Goal: Task Accomplishment & Management: Manage account settings

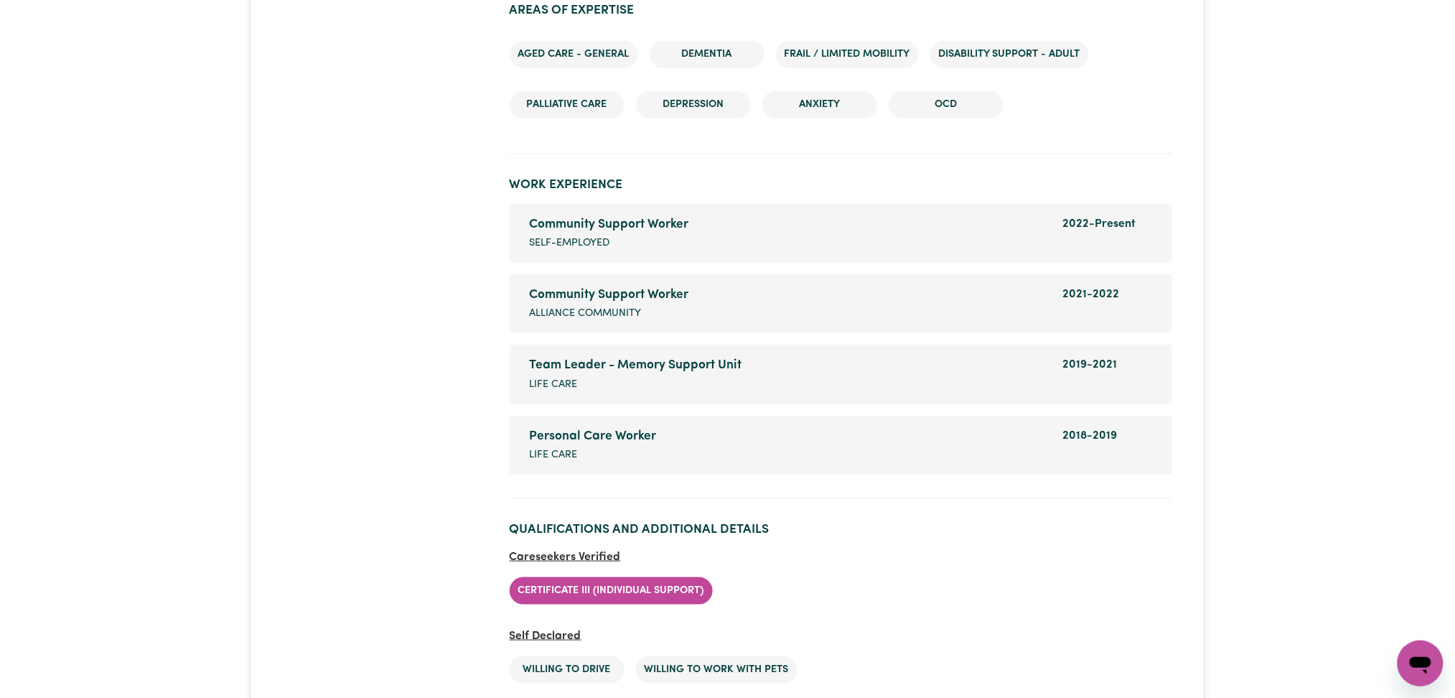
scroll to position [2488, 0]
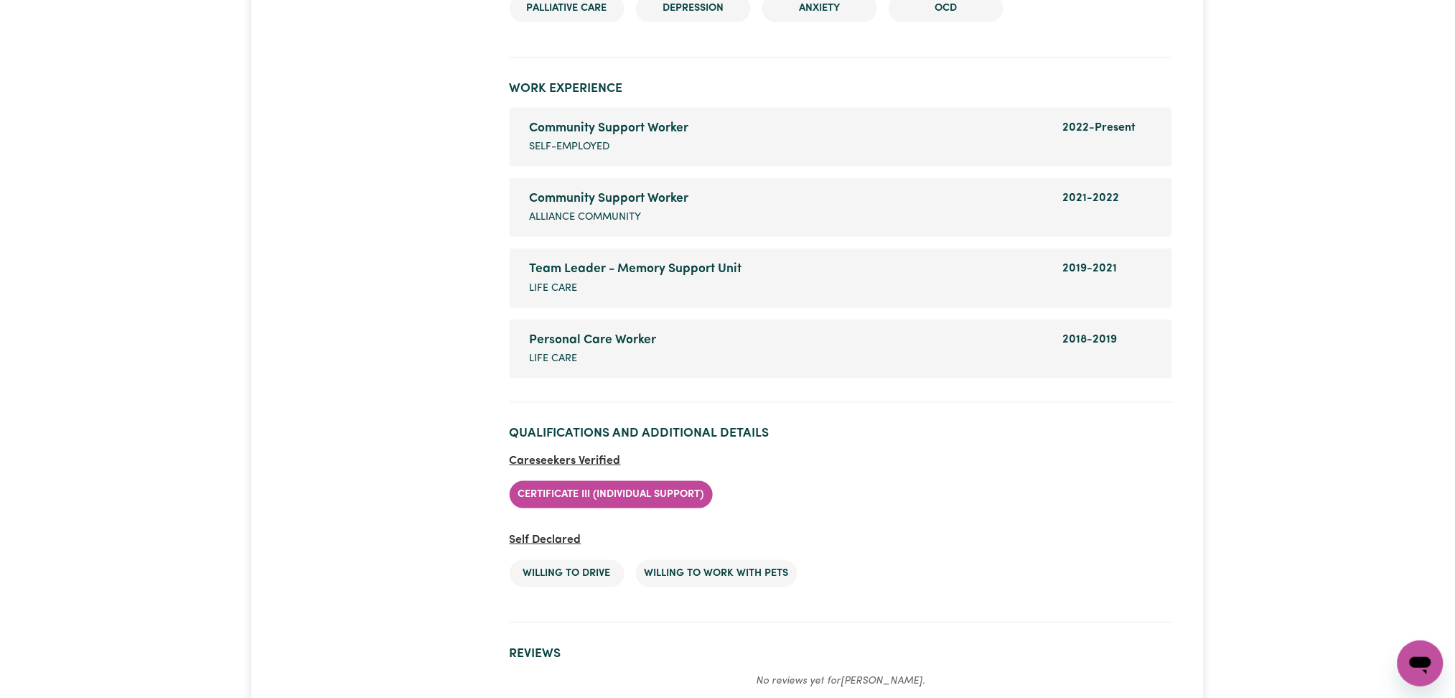
drag, startPoint x: 350, startPoint y: 279, endPoint x: 472, endPoint y: 260, distance: 122.7
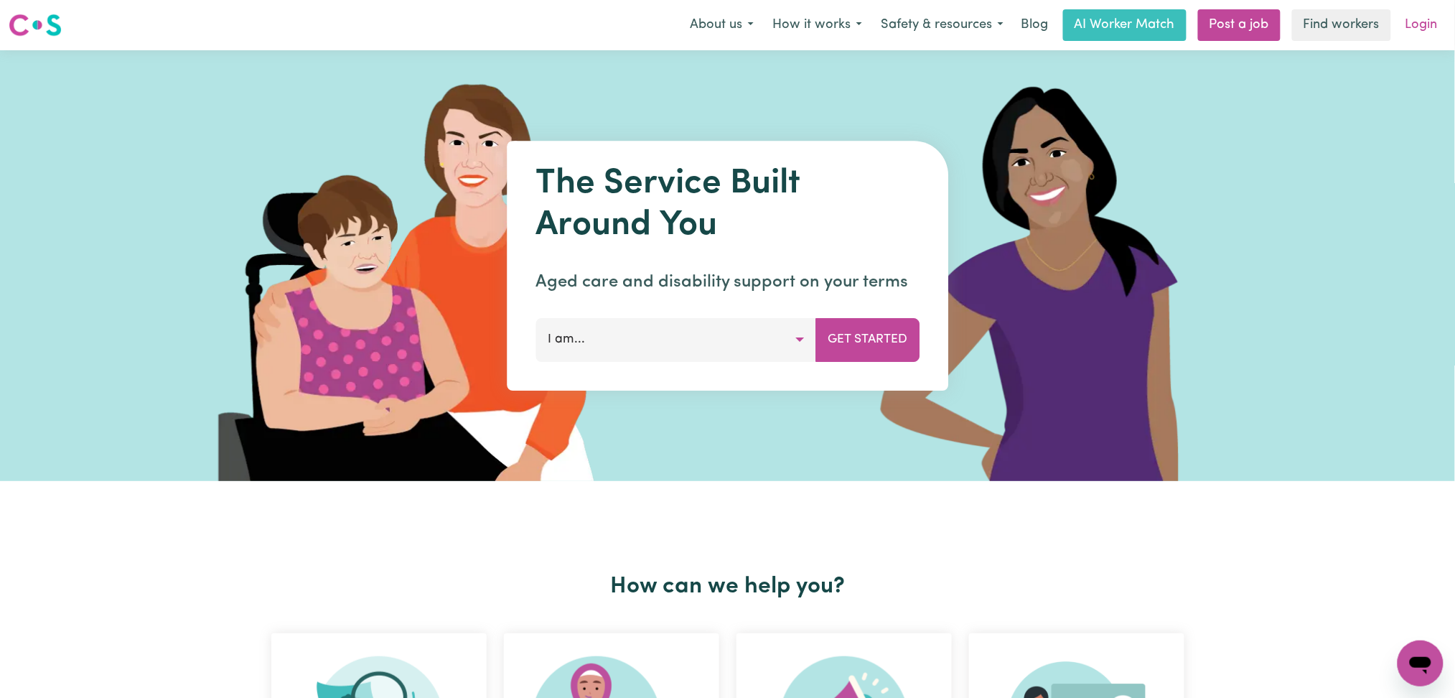
click at [1409, 24] on link "Login" at bounding box center [1422, 25] width 50 height 32
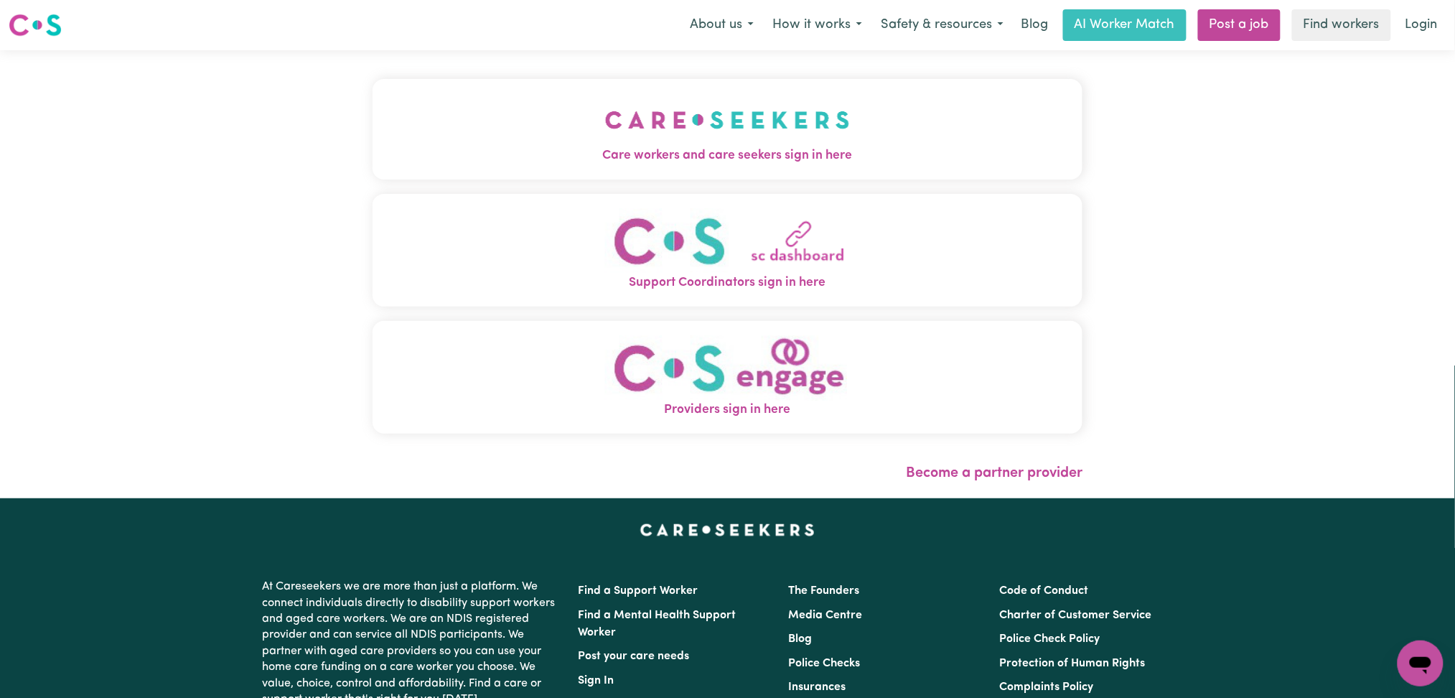
click at [605, 142] on img "Care workers and care seekers sign in here" at bounding box center [727, 119] width 245 height 53
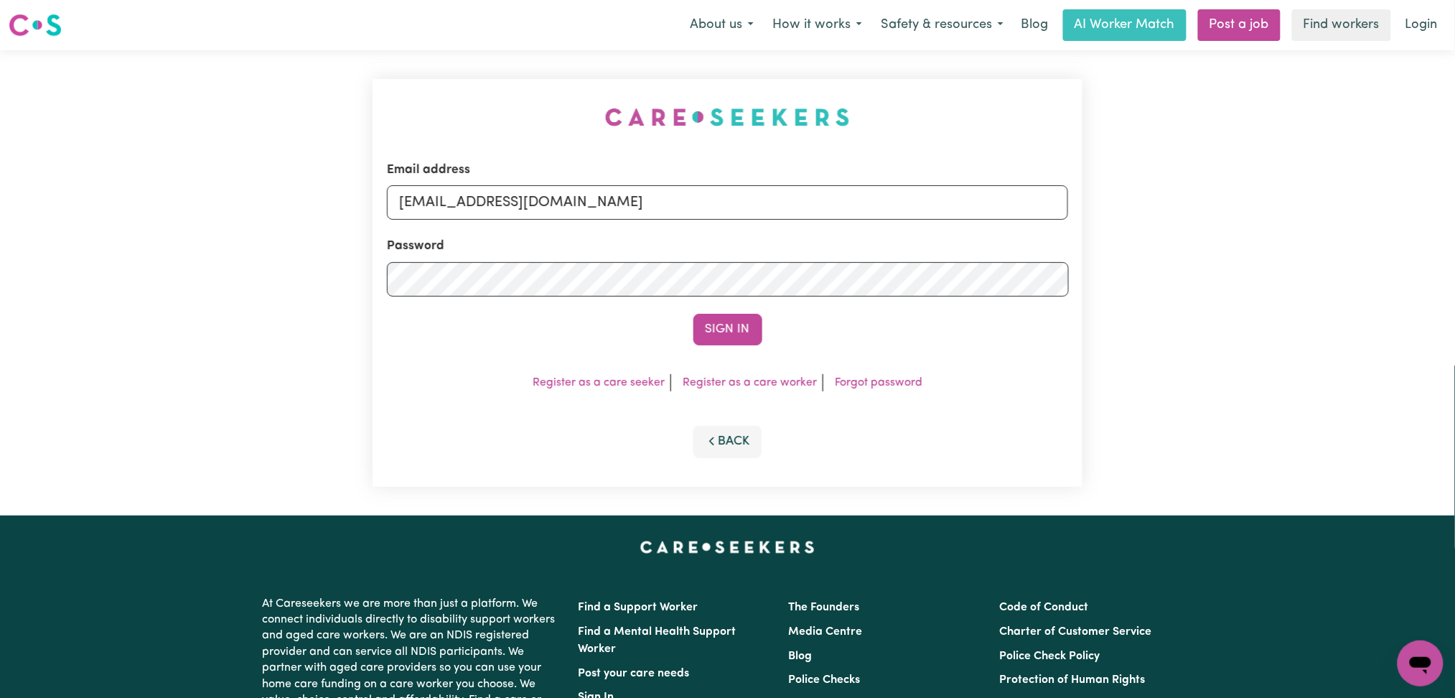
click at [587, 234] on form "Email address [EMAIL_ADDRESS][DOMAIN_NAME] Password Sign In" at bounding box center [728, 253] width 682 height 184
drag, startPoint x: 567, startPoint y: 193, endPoint x: 563, endPoint y: 206, distance: 13.4
click at [566, 192] on input "[EMAIL_ADDRESS][DOMAIN_NAME]" at bounding box center [728, 202] width 682 height 34
drag, startPoint x: 472, startPoint y: 205, endPoint x: 922, endPoint y: 259, distance: 453.3
click at [988, 245] on form "Email address Superuser~[EMAIL_ADDRESS][DOMAIN_NAME] Password Sign In" at bounding box center [728, 253] width 682 height 184
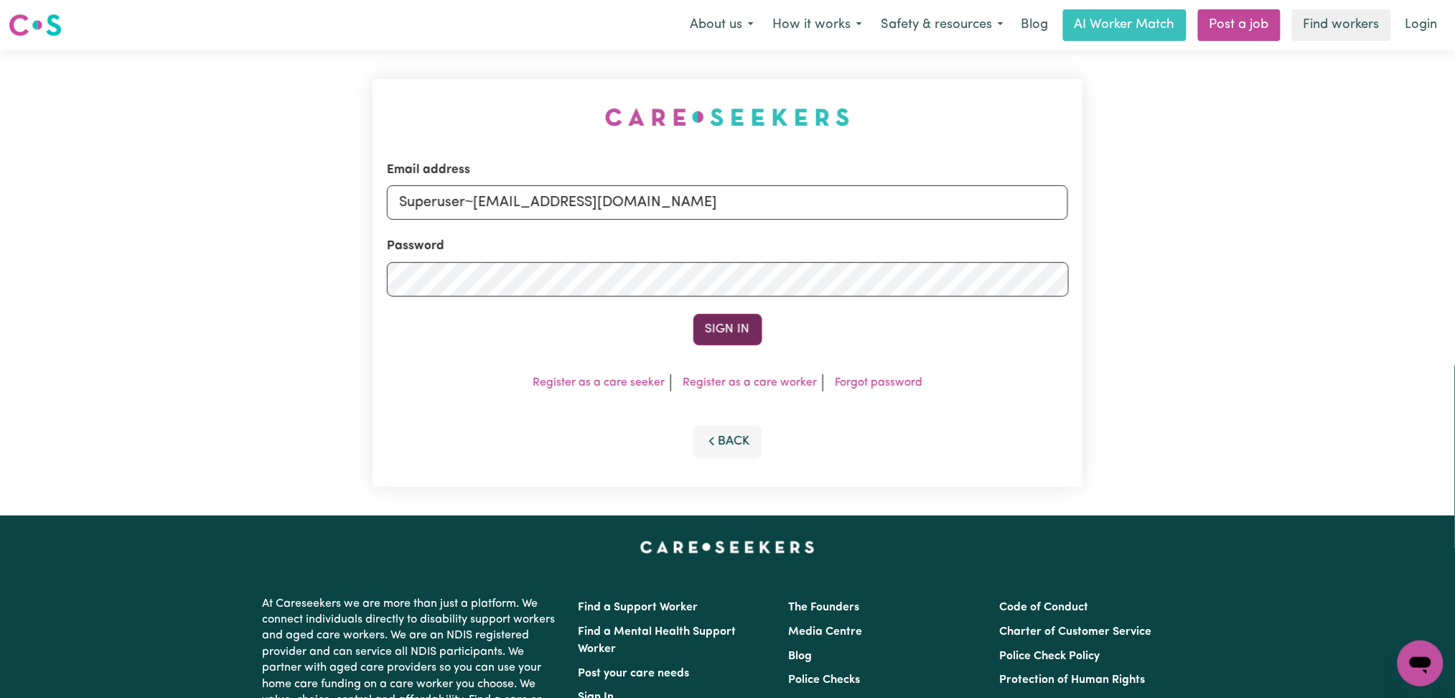
type input "Superuser~[EMAIL_ADDRESS][DOMAIN_NAME]"
click at [725, 324] on button "Sign In" at bounding box center [727, 330] width 69 height 32
